Goal: Task Accomplishment & Management: Manage account settings

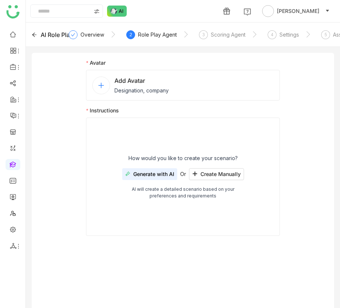
click at [40, 37] on div "AI Role Play" at bounding box center [52, 34] width 41 height 9
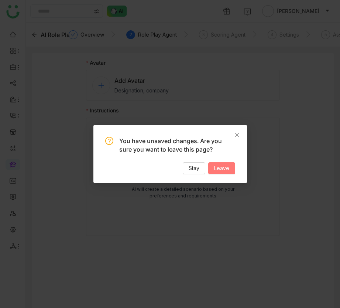
click at [229, 164] on button "Leave" at bounding box center [221, 168] width 27 height 12
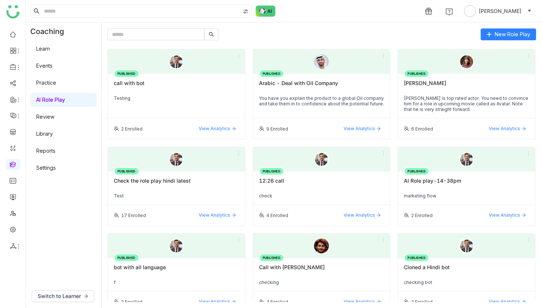
click at [201, 98] on div "Testing" at bounding box center [176, 98] width 125 height 6
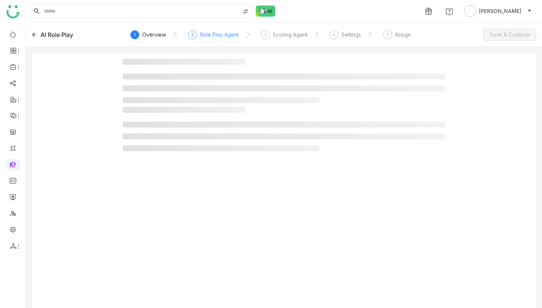
click at [222, 33] on div "Role Play Agent" at bounding box center [219, 34] width 39 height 9
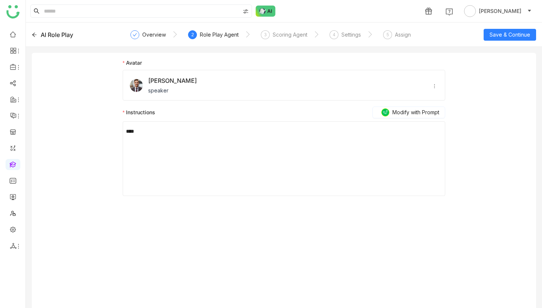
click at [295, 65] on nz-form-label "Avatar" at bounding box center [284, 64] width 323 height 11
click at [340, 84] on icon at bounding box center [434, 86] width 5 height 5
click at [32, 34] on icon at bounding box center [34, 34] width 5 height 5
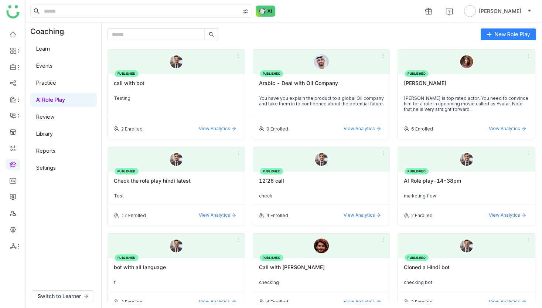
click at [56, 165] on link "Settings" at bounding box center [46, 167] width 20 height 6
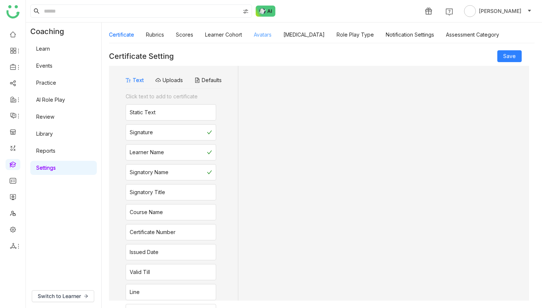
click at [256, 35] on link "Avatars" at bounding box center [263, 34] width 18 height 6
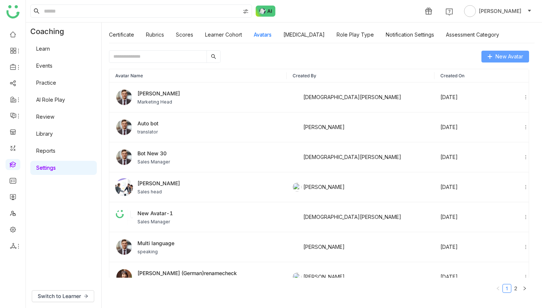
click at [340, 51] on button "New Avatar" at bounding box center [505, 57] width 48 height 12
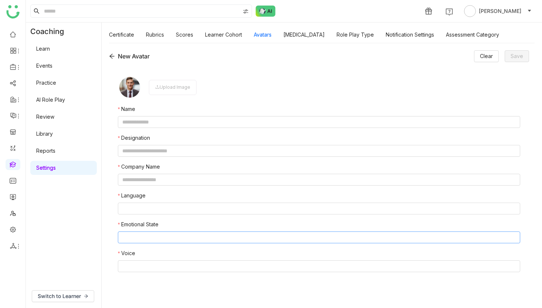
click at [161, 241] on nz-select-top-control at bounding box center [319, 237] width 402 height 12
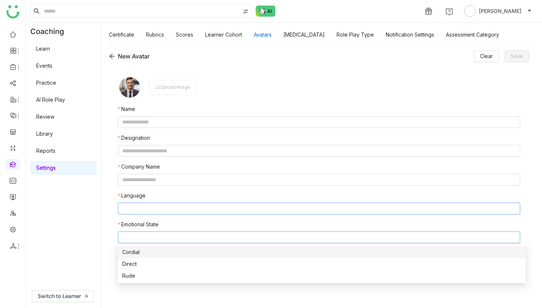
click at [161, 214] on nz-select-top-control at bounding box center [319, 208] width 402 height 12
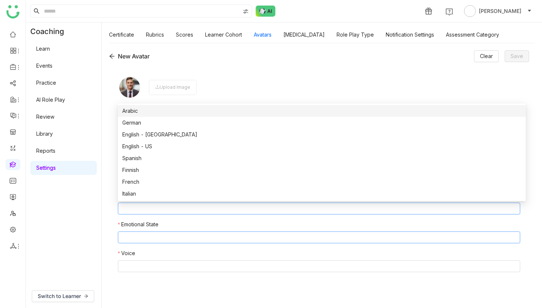
click at [157, 239] on nz-select-top-control at bounding box center [319, 237] width 402 height 12
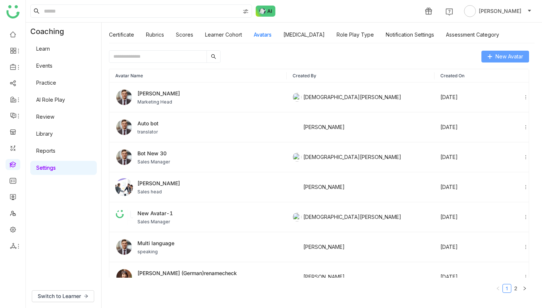
click at [523, 52] on span "New Avatar" at bounding box center [510, 56] width 28 height 8
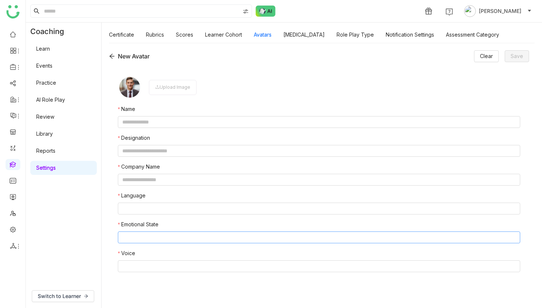
click at [150, 232] on nz-select-top-control at bounding box center [319, 237] width 402 height 12
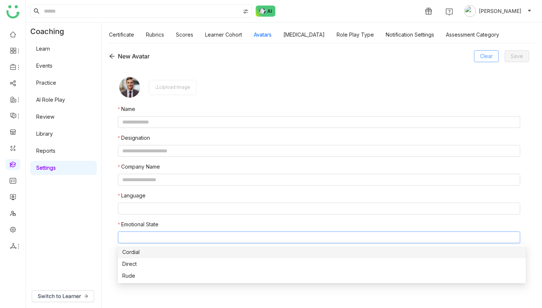
click at [489, 58] on span "Clear" at bounding box center [486, 56] width 13 height 8
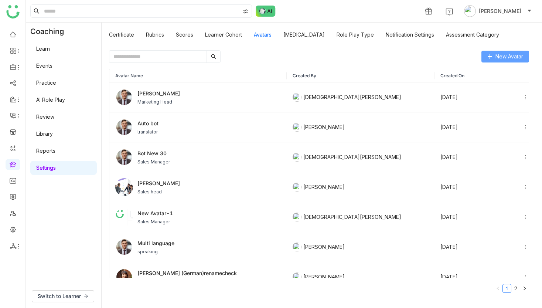
click at [512, 62] on button "New Avatar" at bounding box center [505, 57] width 48 height 12
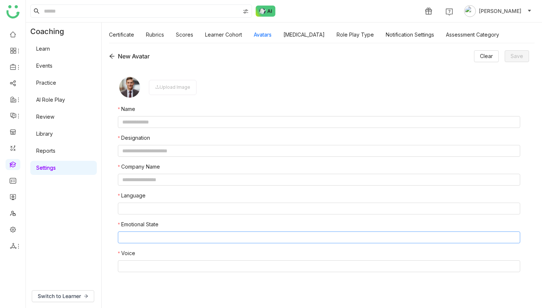
click at [199, 236] on nz-select-top-control at bounding box center [319, 237] width 402 height 12
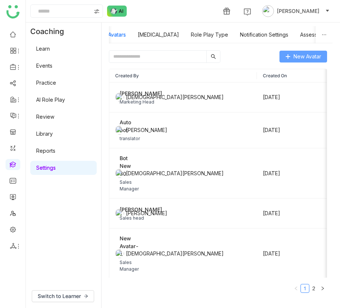
click at [316, 57] on span "New Avatar" at bounding box center [308, 56] width 28 height 8
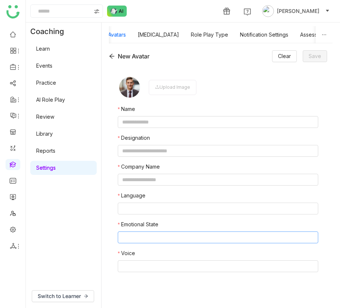
click at [229, 235] on nz-select-top-control at bounding box center [218, 237] width 201 height 12
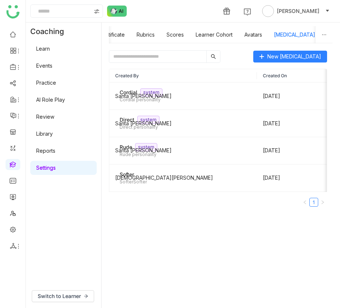
click at [240, 32] on div "Certificate Rubrics Scores Learner Cohort Avatars [MEDICAL_DATA] Role Play Type…" at bounding box center [295, 34] width 390 height 17
click at [246, 33] on link "Avatars" at bounding box center [254, 34] width 18 height 6
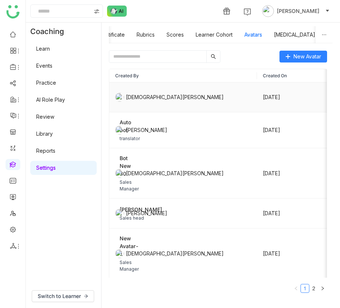
scroll to position [0, 24]
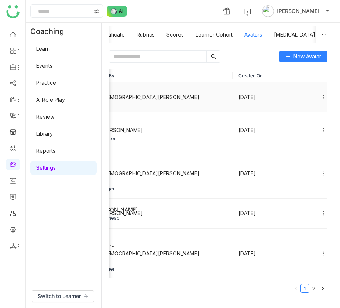
click at [321, 99] on icon at bounding box center [323, 97] width 5 height 5
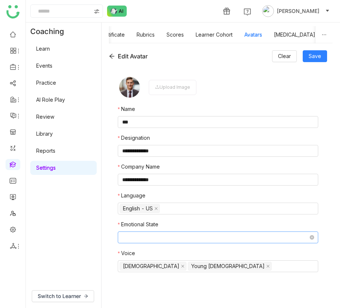
click at [211, 236] on nz-select-top-control at bounding box center [218, 237] width 201 height 12
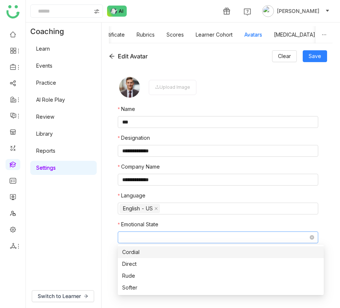
click at [211, 236] on nz-select-top-control at bounding box center [218, 237] width 201 height 12
